Goal: Task Accomplishment & Management: Use online tool/utility

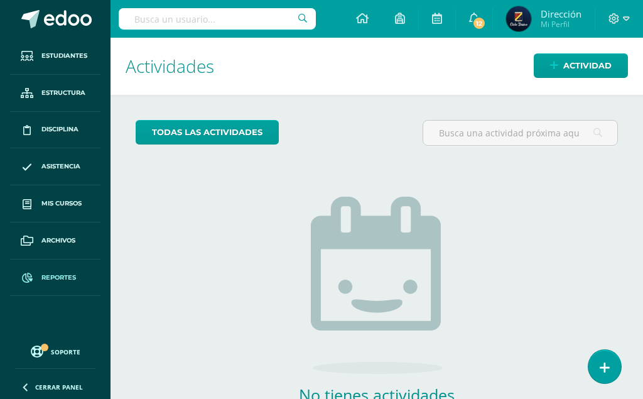
click at [54, 273] on span "Reportes" at bounding box center [58, 278] width 35 height 10
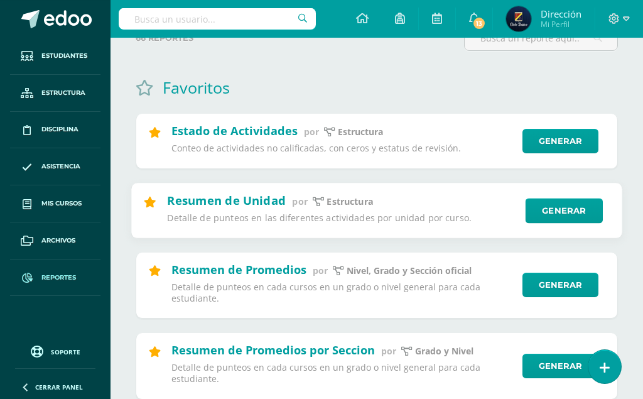
scroll to position [128, 0]
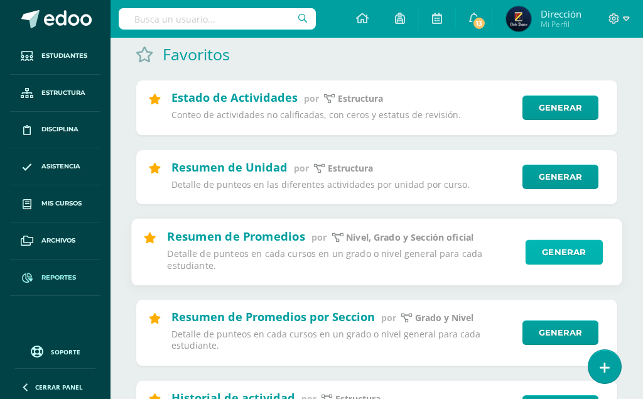
click at [548, 246] on link "Generar" at bounding box center [564, 251] width 77 height 25
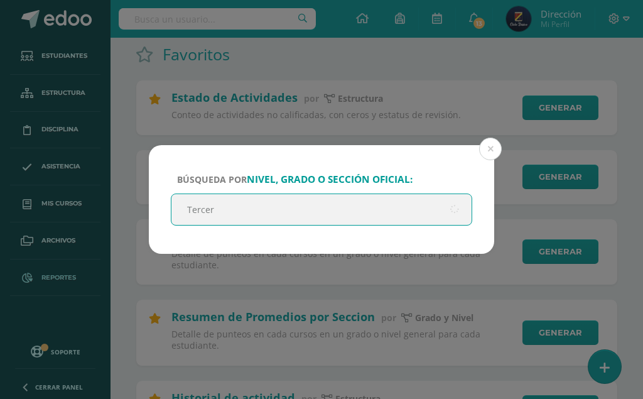
type input "Tercero"
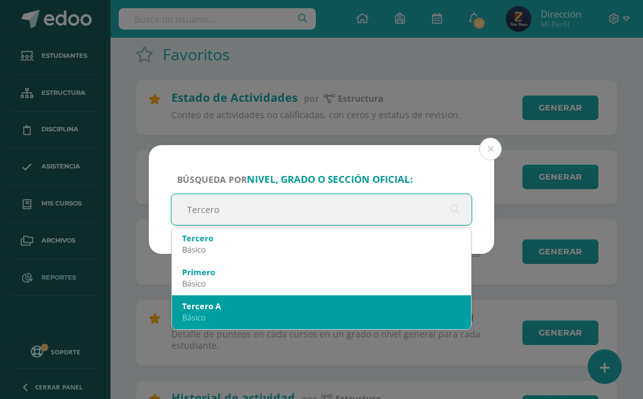
click at [279, 310] on div "Tercero A" at bounding box center [321, 305] width 279 height 11
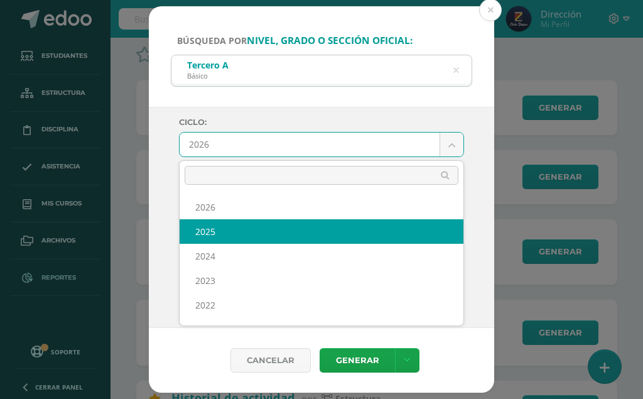
select select "6"
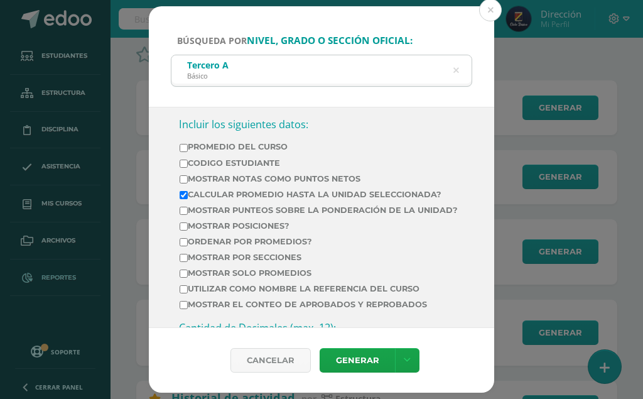
scroll to position [430, 0]
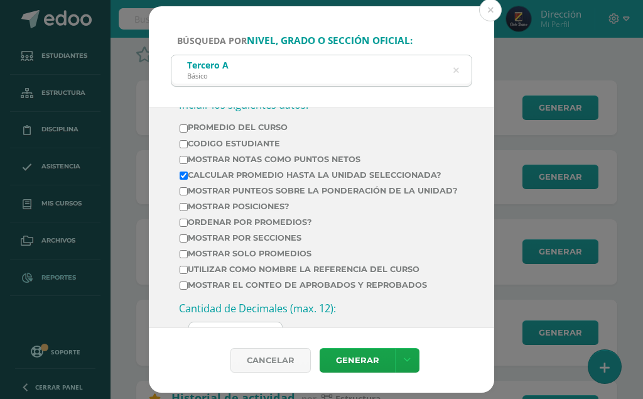
click at [183, 175] on input "Calcular promedio hasta la unidad seleccionada?" at bounding box center [184, 175] width 8 height 8
checkbox input "false"
click at [184, 126] on input "Promedio del Curso" at bounding box center [184, 128] width 8 height 8
checkbox input "true"
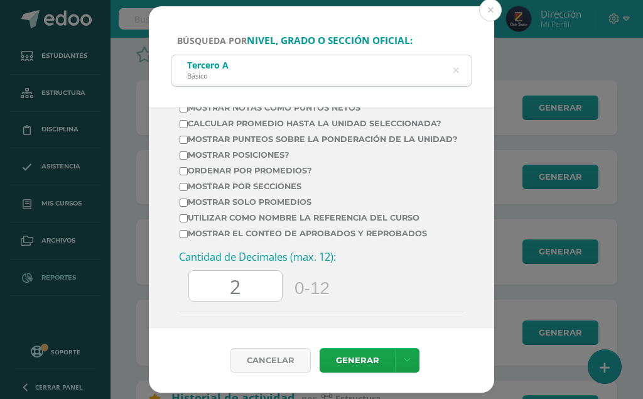
scroll to position [617, 0]
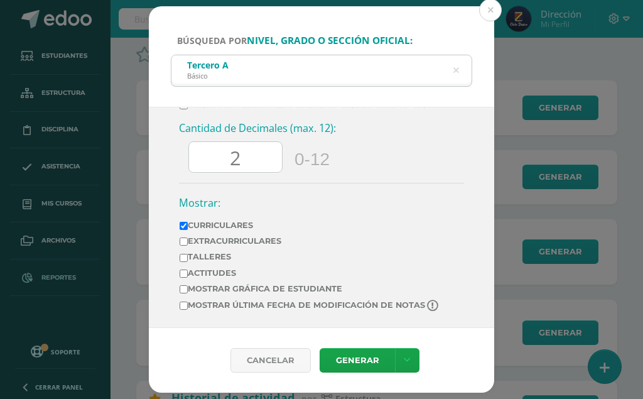
drag, startPoint x: 232, startPoint y: 158, endPoint x: 221, endPoint y: 156, distance: 11.4
click at [221, 156] on input "2" at bounding box center [235, 157] width 93 height 31
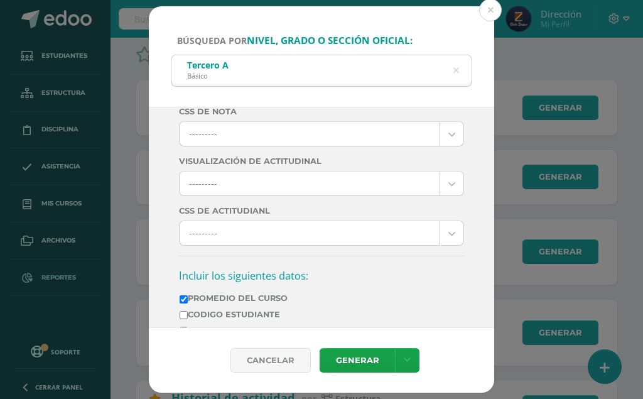
scroll to position [0, 0]
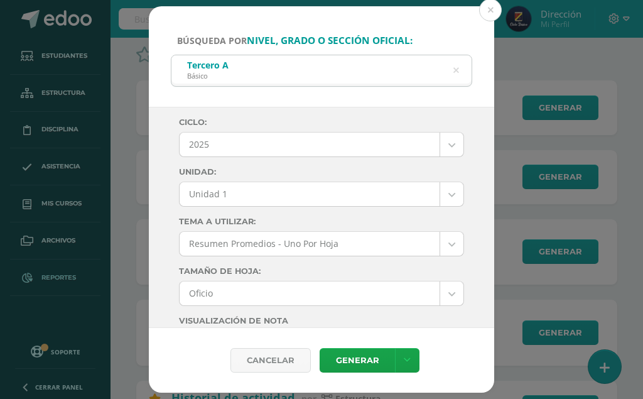
type input "0"
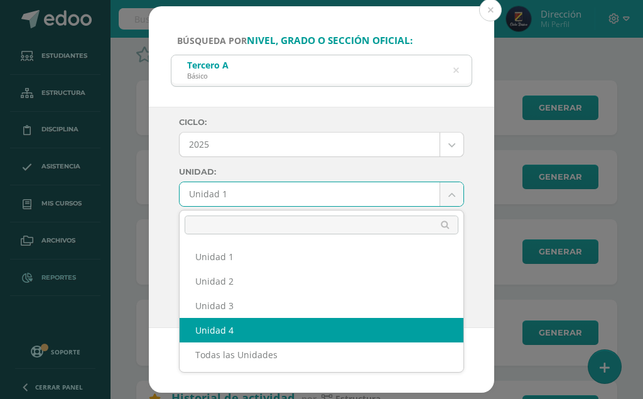
select select "Unidad 4"
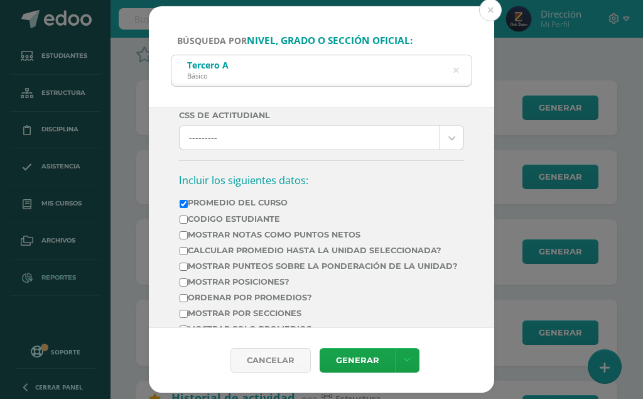
scroll to position [358, 0]
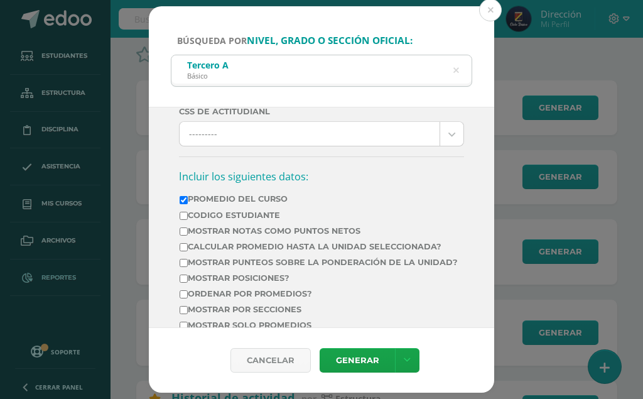
click at [182, 196] on input "Promedio del Curso" at bounding box center [184, 200] width 8 height 8
checkbox input "false"
click at [183, 248] on input "Calcular promedio hasta la unidad seleccionada?" at bounding box center [184, 247] width 8 height 8
checkbox input "true"
click at [491, 4] on button at bounding box center [490, 10] width 23 height 23
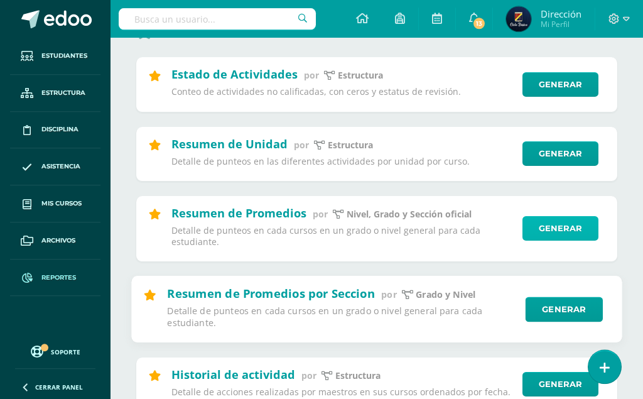
scroll to position [128, 0]
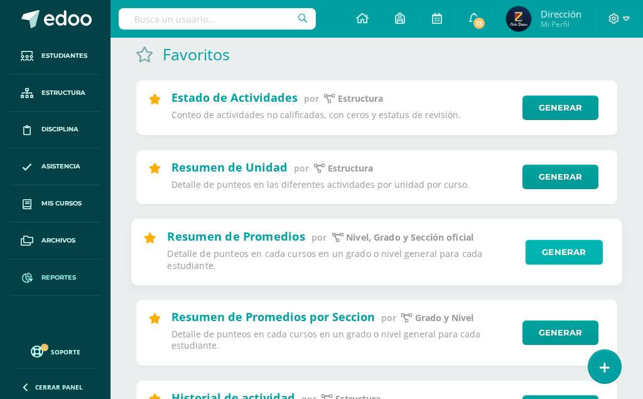
click at [553, 246] on link "Generar" at bounding box center [564, 251] width 77 height 25
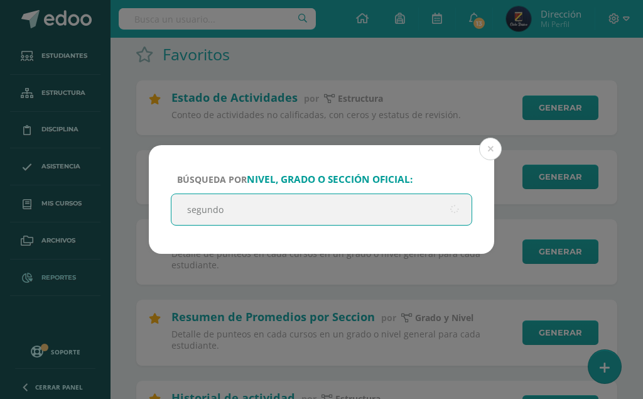
type input "segundo"
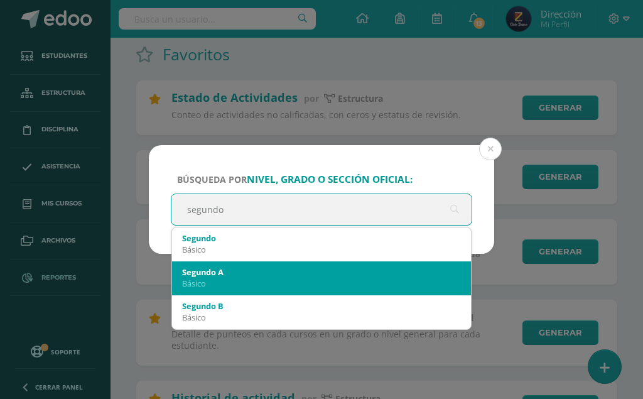
click at [359, 263] on div "Segundo A Básico" at bounding box center [321, 277] width 279 height 33
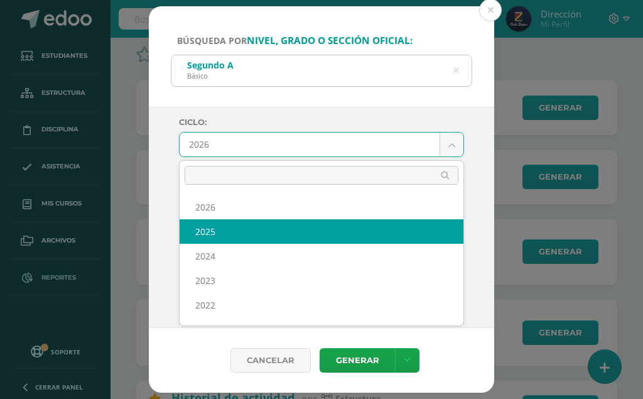
select select "6"
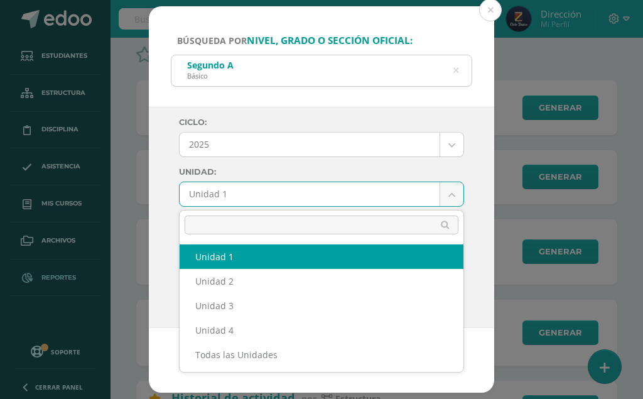
select select "Unidad 1"
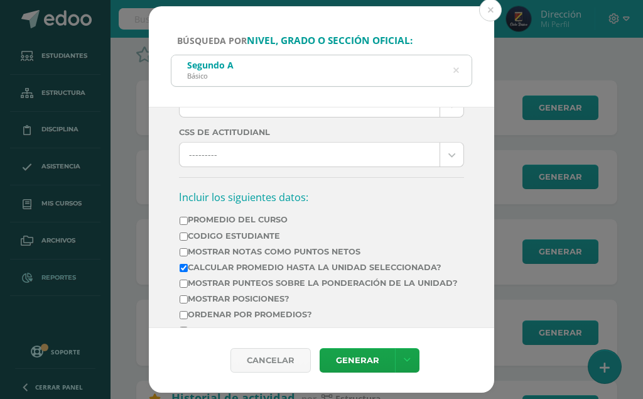
scroll to position [358, 0]
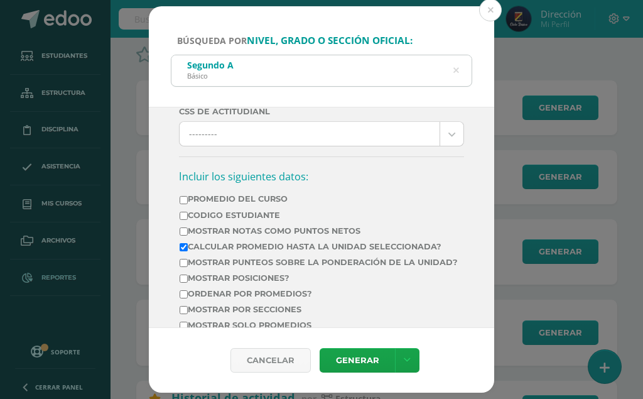
click at [187, 247] on input "Calcular promedio hasta la unidad seleccionada?" at bounding box center [184, 247] width 8 height 8
checkbox input "false"
click at [185, 198] on input "Promedio del Curso" at bounding box center [184, 200] width 8 height 8
checkbox input "true"
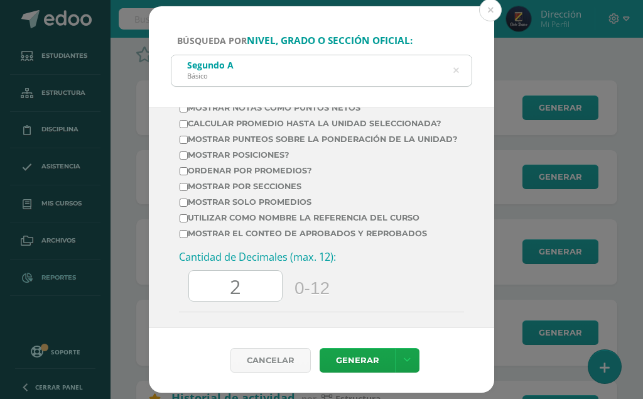
scroll to position [501, 0]
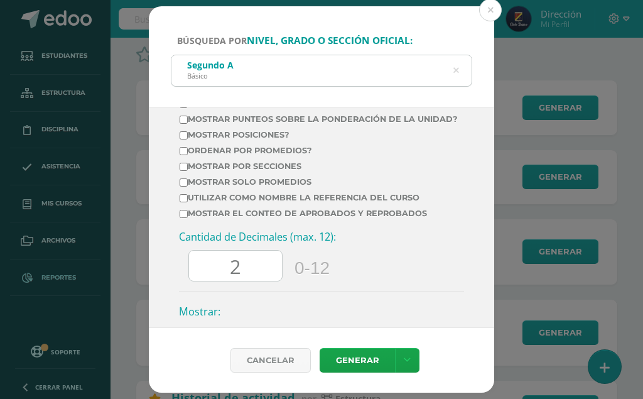
drag, startPoint x: 234, startPoint y: 274, endPoint x: 224, endPoint y: 274, distance: 10.0
click at [224, 274] on input "2" at bounding box center [235, 266] width 93 height 31
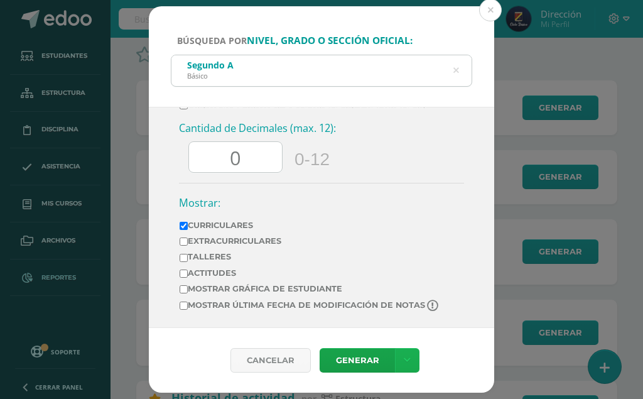
type input "0"
click at [407, 354] on link at bounding box center [407, 360] width 24 height 24
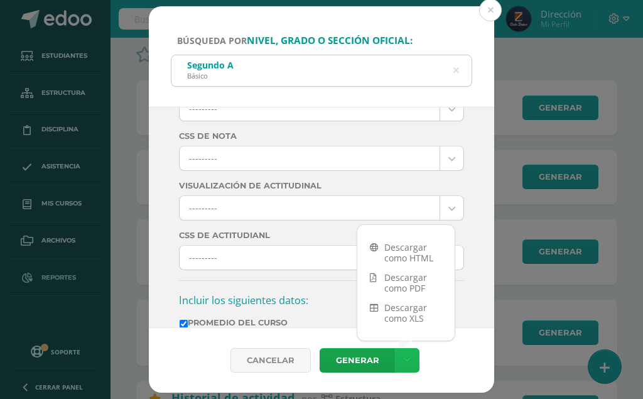
scroll to position [358, 0]
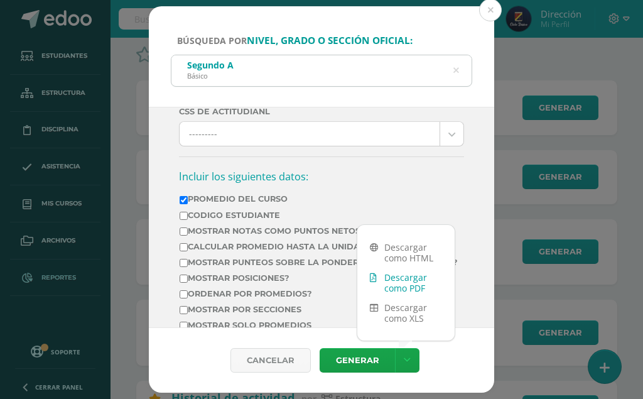
click at [399, 274] on link "Descargar como PDF" at bounding box center [405, 283] width 97 height 30
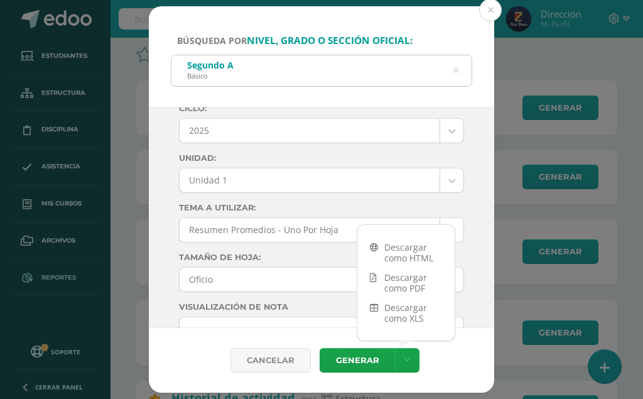
scroll to position [0, 0]
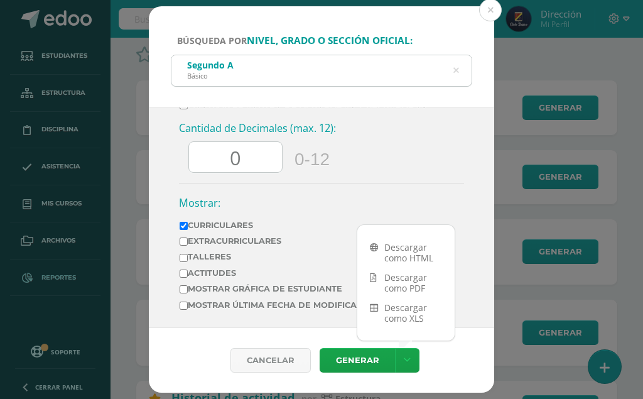
scroll to position [617, 0]
click at [400, 280] on link "Descargar como PDF" at bounding box center [405, 283] width 97 height 30
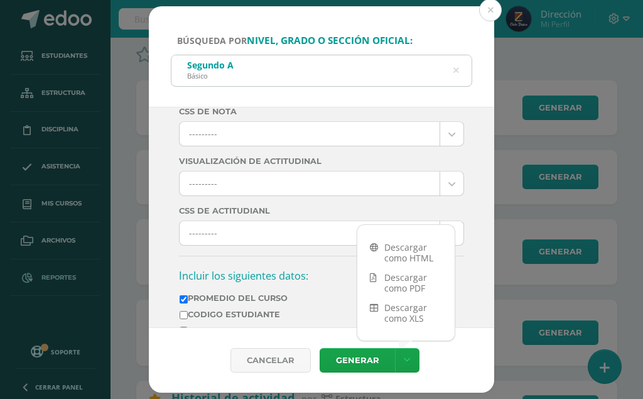
scroll to position [0, 0]
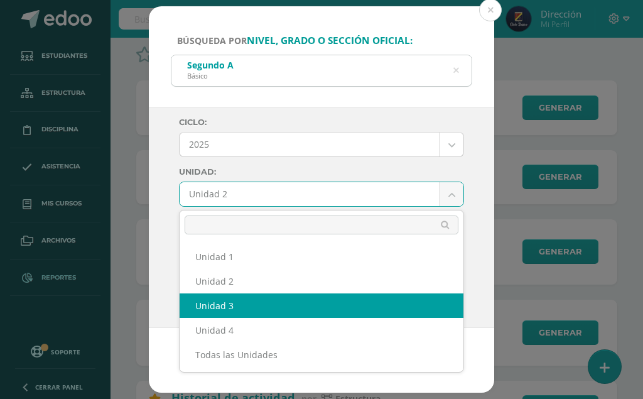
drag, startPoint x: 282, startPoint y: 312, endPoint x: 286, endPoint y: 305, distance: 7.3
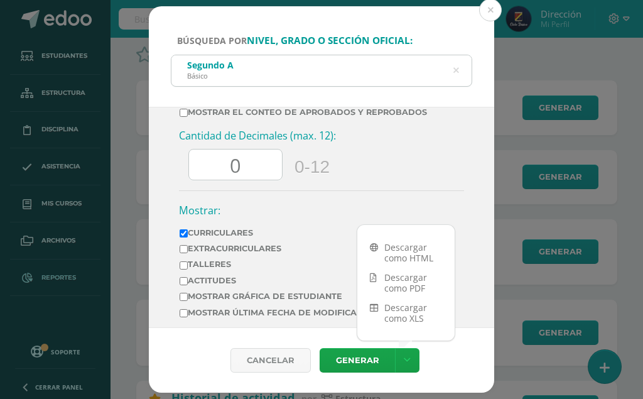
scroll to position [617, 0]
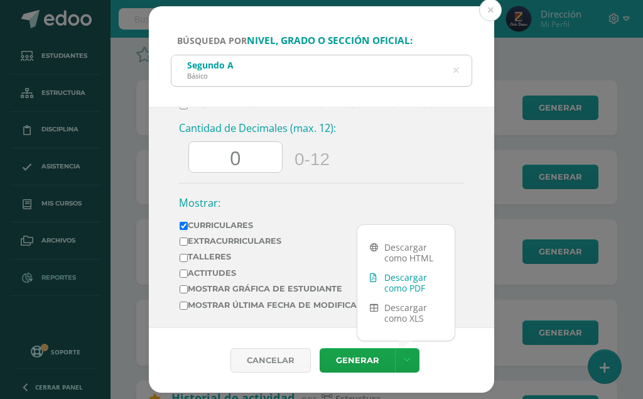
click at [408, 276] on link "Descargar como PDF" at bounding box center [405, 283] width 97 height 30
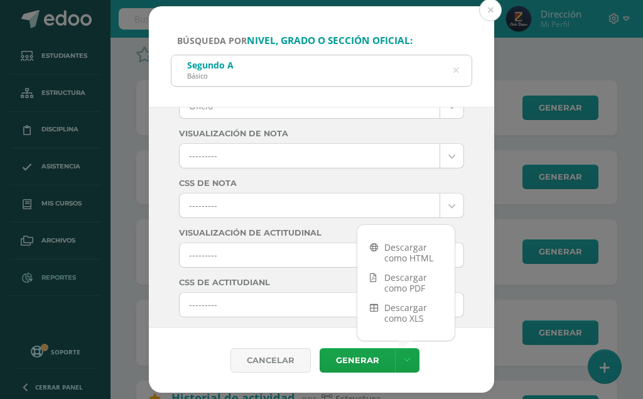
scroll to position [0, 0]
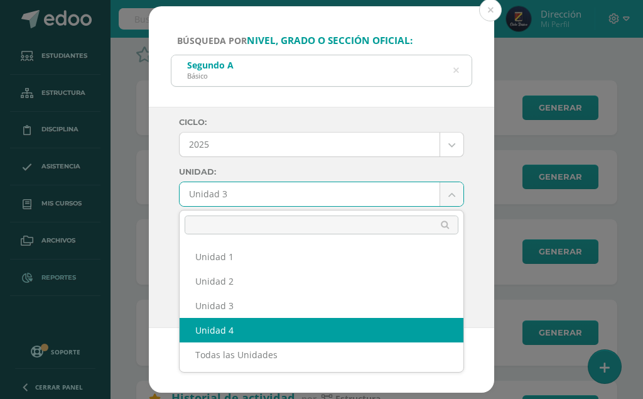
select select "Unidad 4"
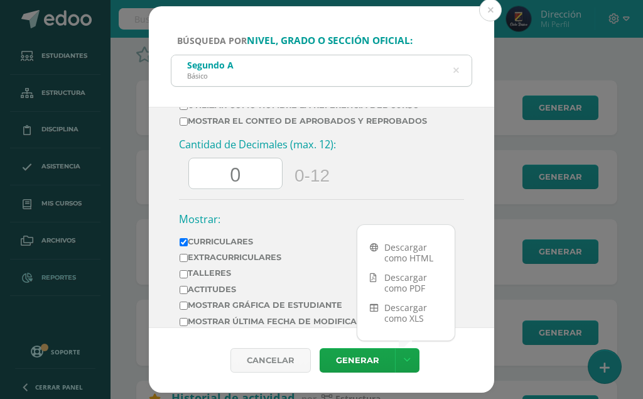
scroll to position [617, 0]
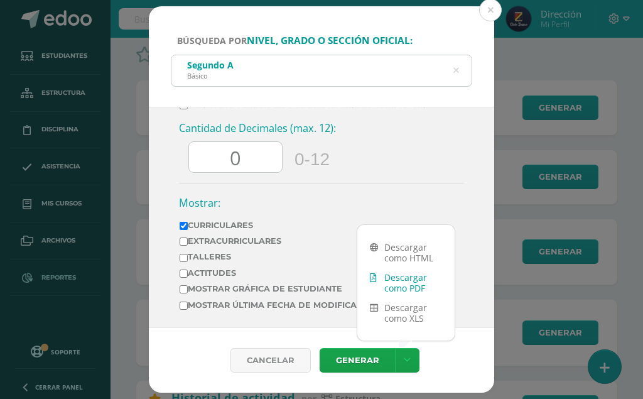
click at [405, 277] on link "Descargar como PDF" at bounding box center [405, 283] width 97 height 30
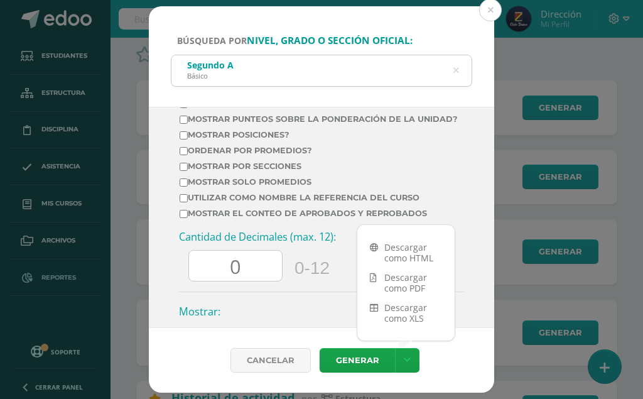
scroll to position [430, 0]
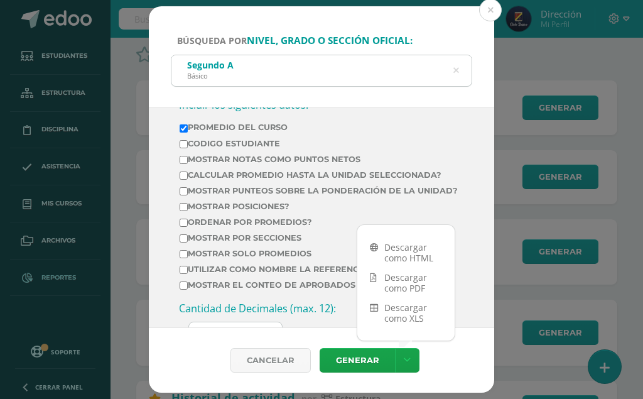
click at [183, 125] on input "Promedio del Curso" at bounding box center [184, 128] width 8 height 8
checkbox input "false"
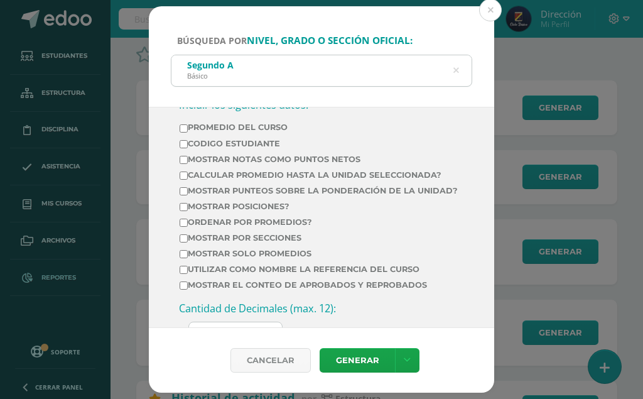
click at [183, 225] on input "Ordenar por promedios?" at bounding box center [184, 223] width 8 height 8
checkbox input "true"
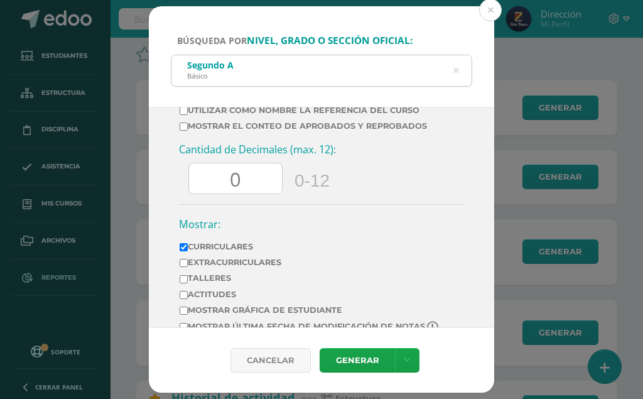
scroll to position [617, 0]
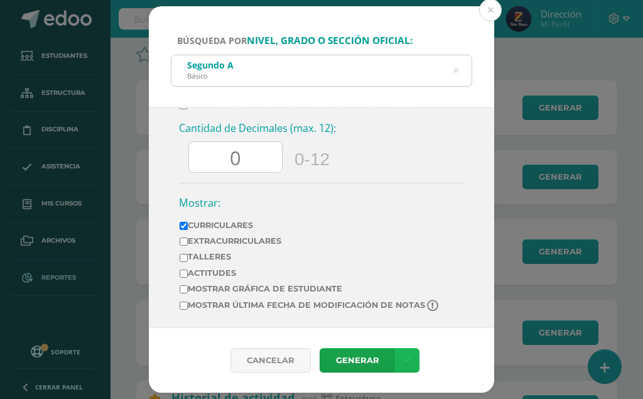
click at [404, 354] on link at bounding box center [407, 360] width 24 height 24
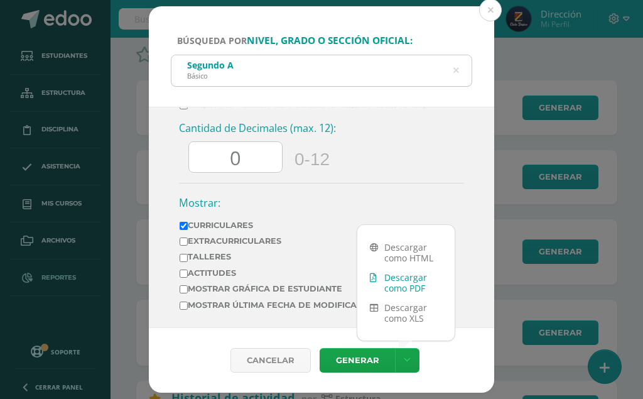
click at [408, 275] on link "Descargar como PDF" at bounding box center [405, 283] width 97 height 30
click at [458, 67] on icon at bounding box center [456, 71] width 26 height 26
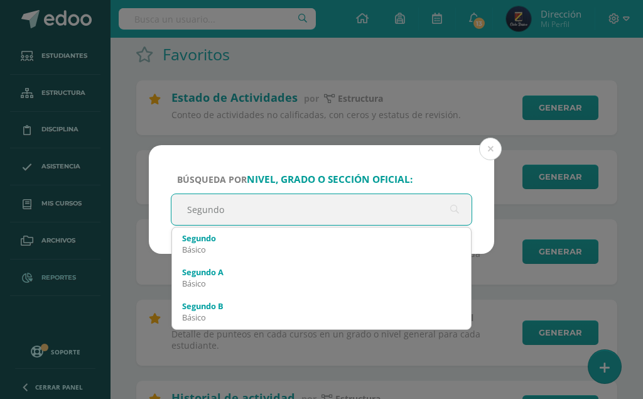
type input "Segundo B"
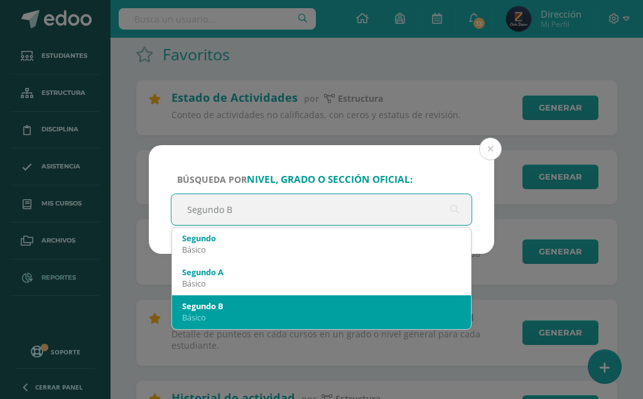
click at [283, 315] on div "Básico" at bounding box center [321, 317] width 279 height 11
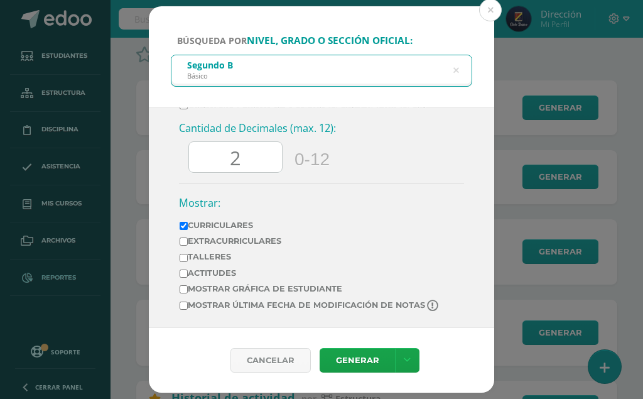
drag, startPoint x: 234, startPoint y: 152, endPoint x: 222, endPoint y: 153, distance: 11.9
click at [222, 153] on input "2" at bounding box center [235, 157] width 93 height 31
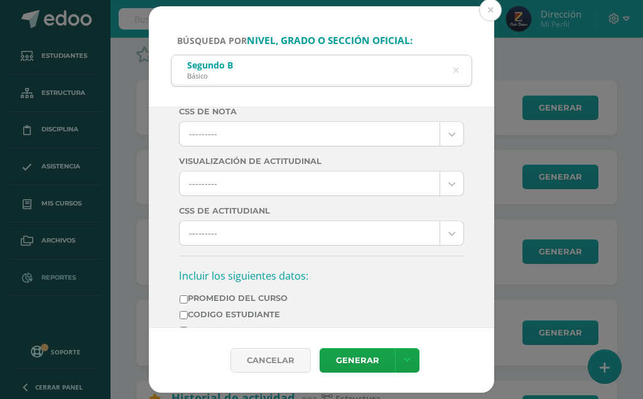
scroll to position [0, 0]
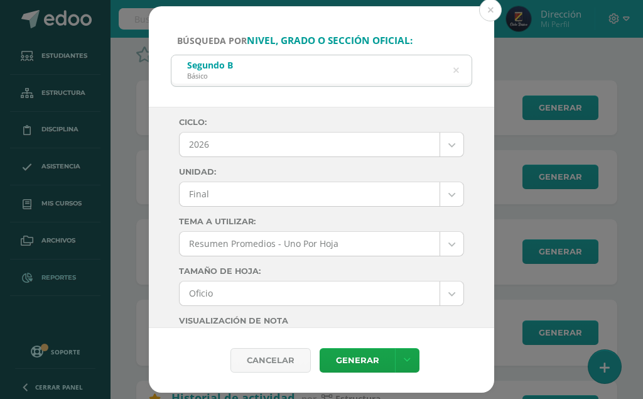
type input "0"
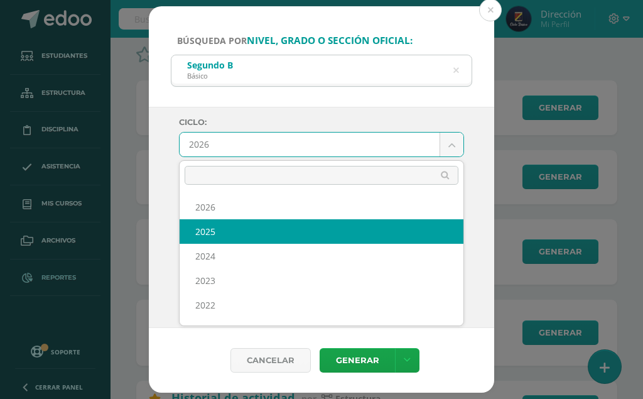
select select "6"
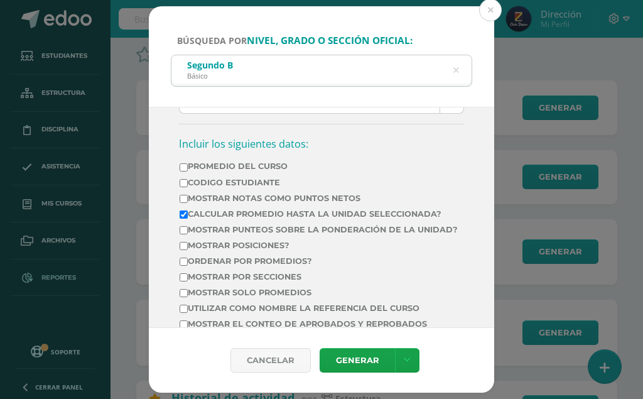
scroll to position [430, 0]
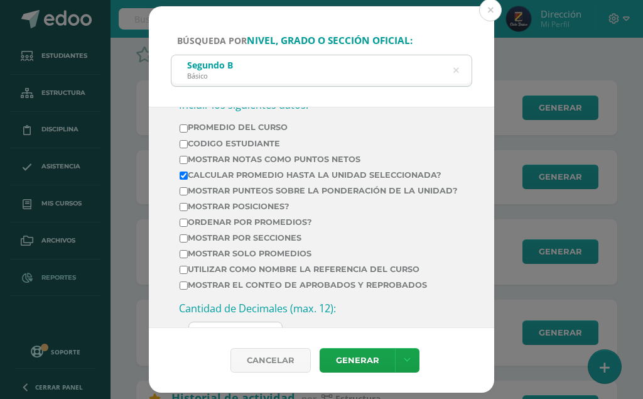
click at [182, 176] on input "Calcular promedio hasta la unidad seleccionada?" at bounding box center [184, 175] width 8 height 8
checkbox input "false"
click at [183, 127] on input "Promedio del Curso" at bounding box center [184, 128] width 8 height 8
checkbox input "true"
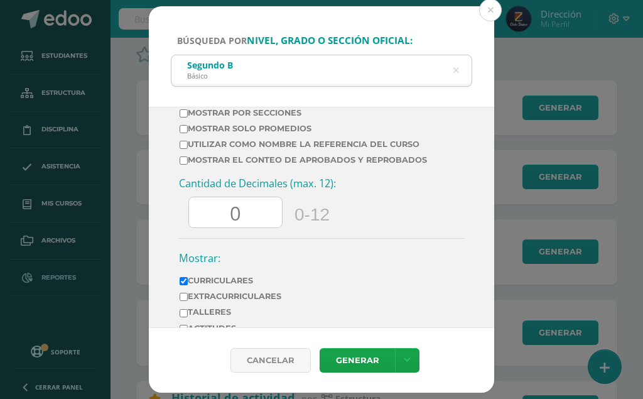
scroll to position [617, 0]
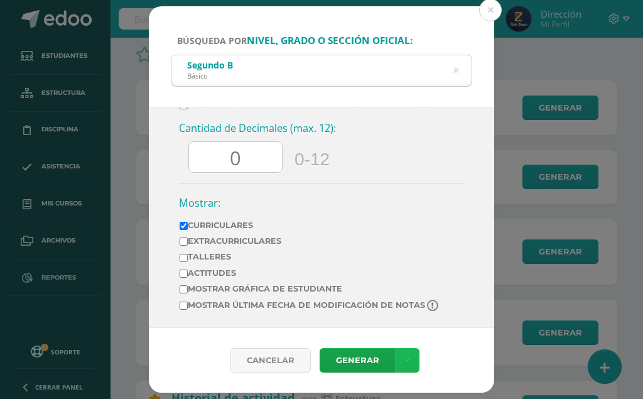
click at [406, 358] on icon at bounding box center [407, 360] width 7 height 11
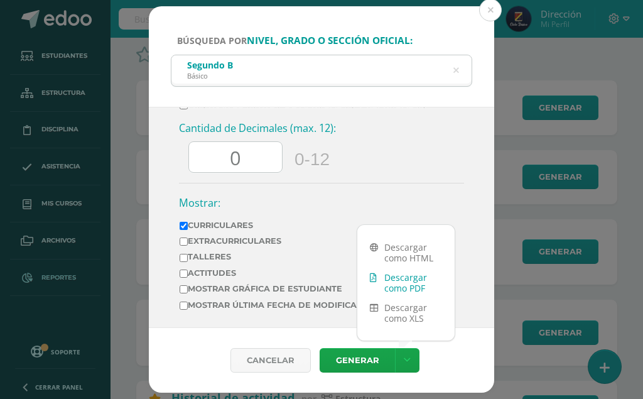
click at [406, 279] on link "Descargar como PDF" at bounding box center [405, 283] width 97 height 30
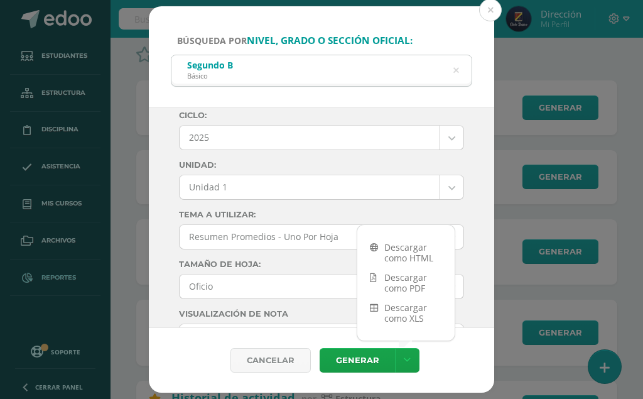
scroll to position [0, 0]
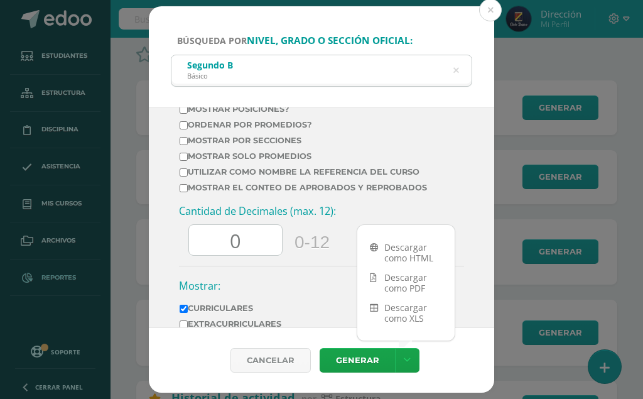
scroll to position [617, 0]
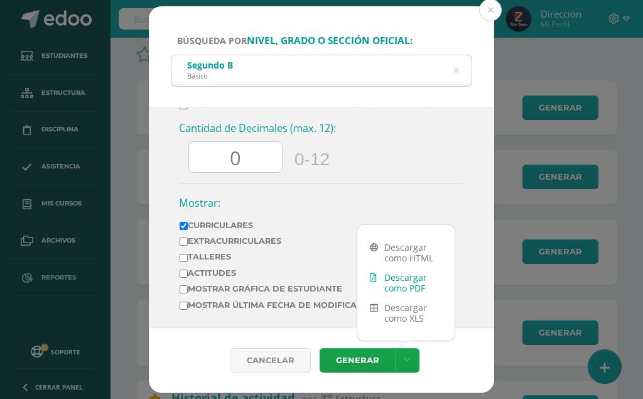
click at [409, 275] on link "Descargar como PDF" at bounding box center [405, 283] width 97 height 30
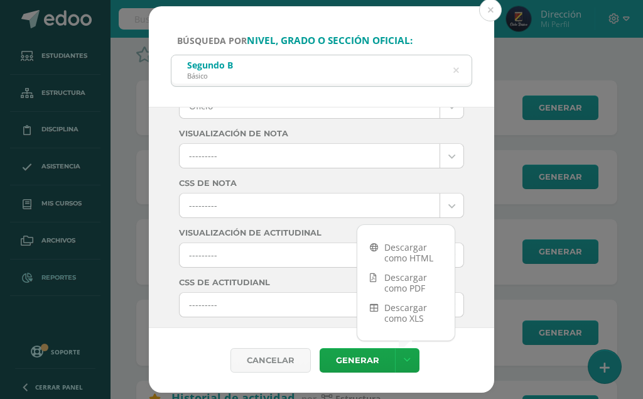
scroll to position [0, 0]
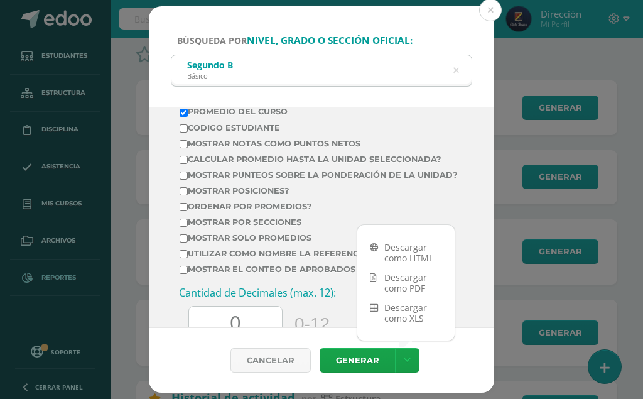
scroll to position [617, 0]
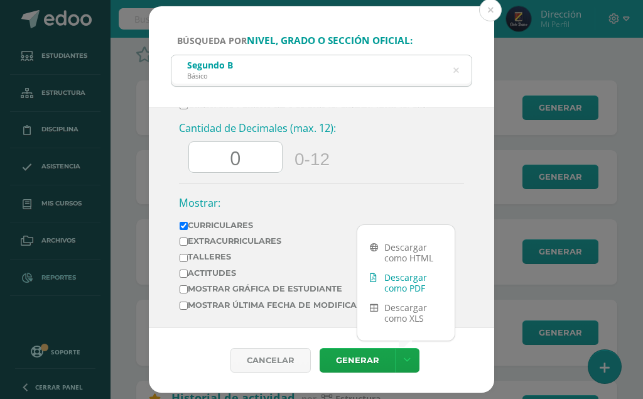
click at [408, 275] on link "Descargar como PDF" at bounding box center [405, 283] width 97 height 30
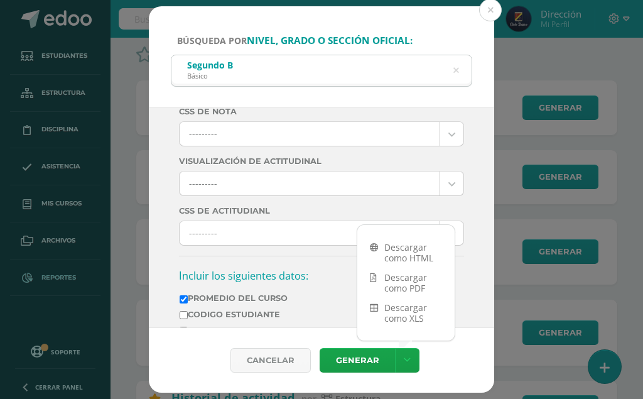
scroll to position [0, 0]
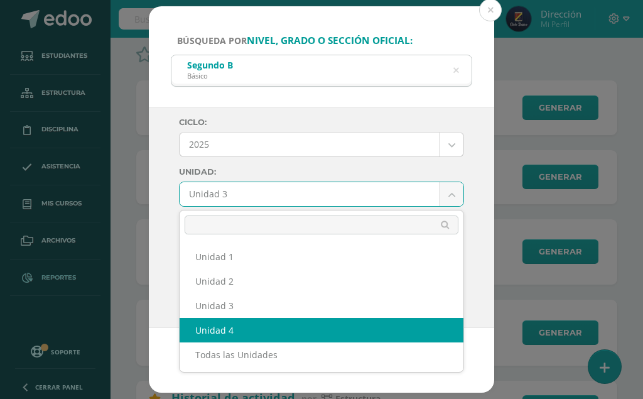
select select "Unidad 4"
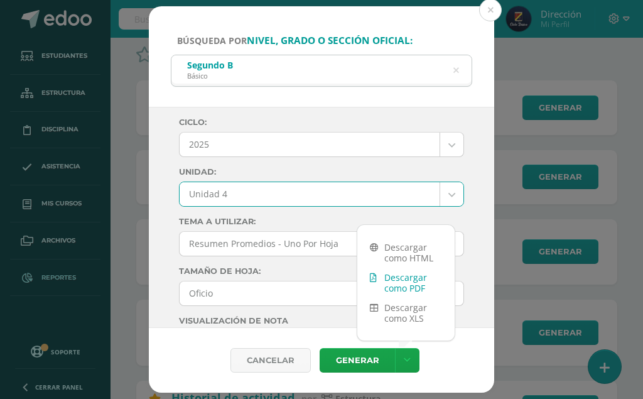
click at [399, 278] on link "Descargar como PDF" at bounding box center [405, 283] width 97 height 30
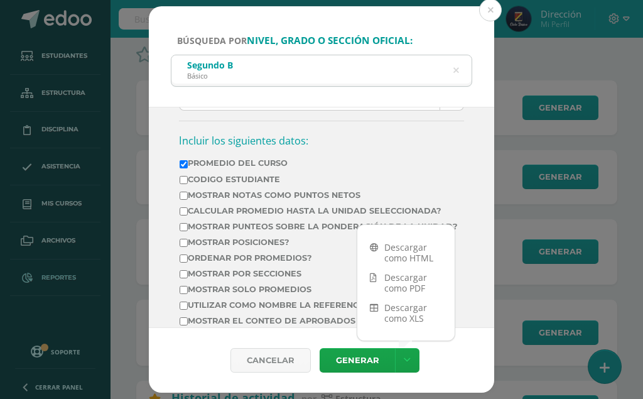
scroll to position [430, 0]
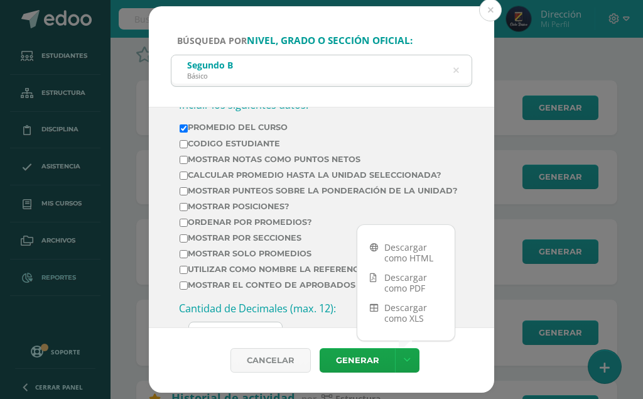
click at [182, 125] on input "Promedio del Curso" at bounding box center [184, 128] width 8 height 8
checkbox input "false"
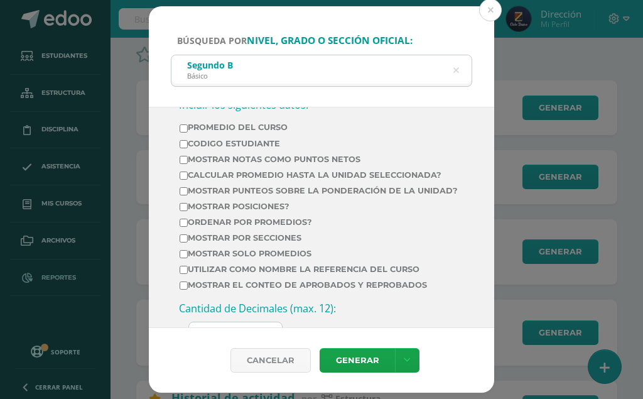
click at [183, 175] on input "Calcular promedio hasta la unidad seleccionada?" at bounding box center [184, 175] width 8 height 8
checkbox input "true"
click at [404, 354] on link at bounding box center [407, 360] width 24 height 24
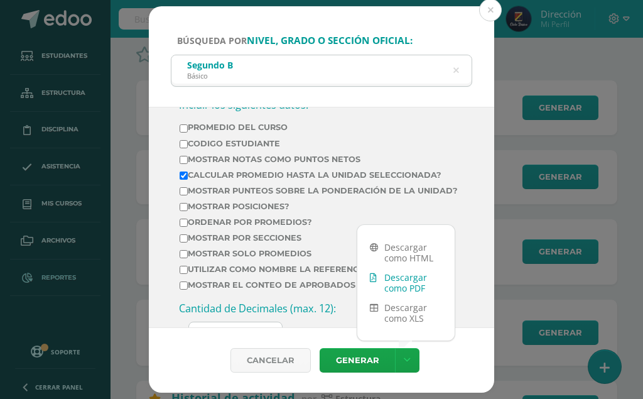
click at [413, 279] on link "Descargar como PDF" at bounding box center [405, 283] width 97 height 30
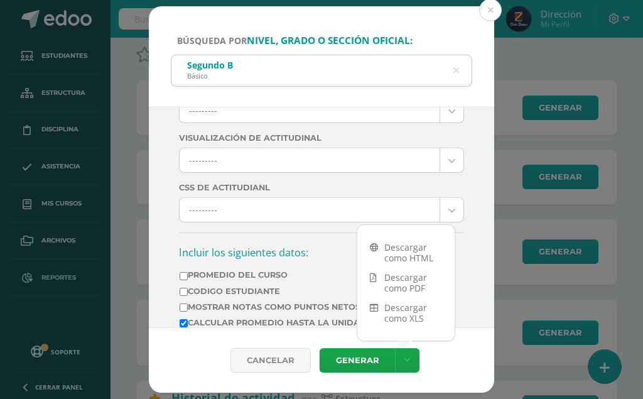
scroll to position [0, 0]
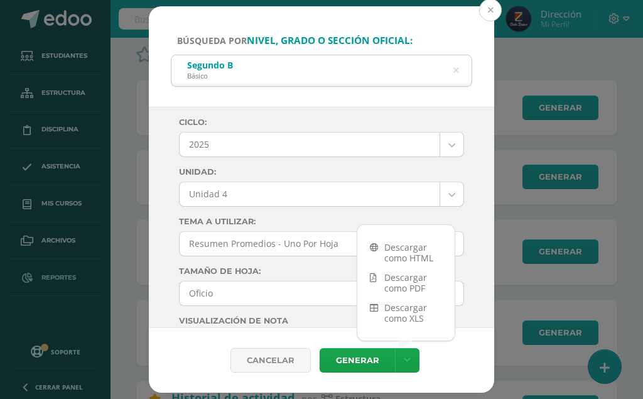
click at [488, 5] on button at bounding box center [490, 10] width 23 height 23
